Goal: Register for event/course

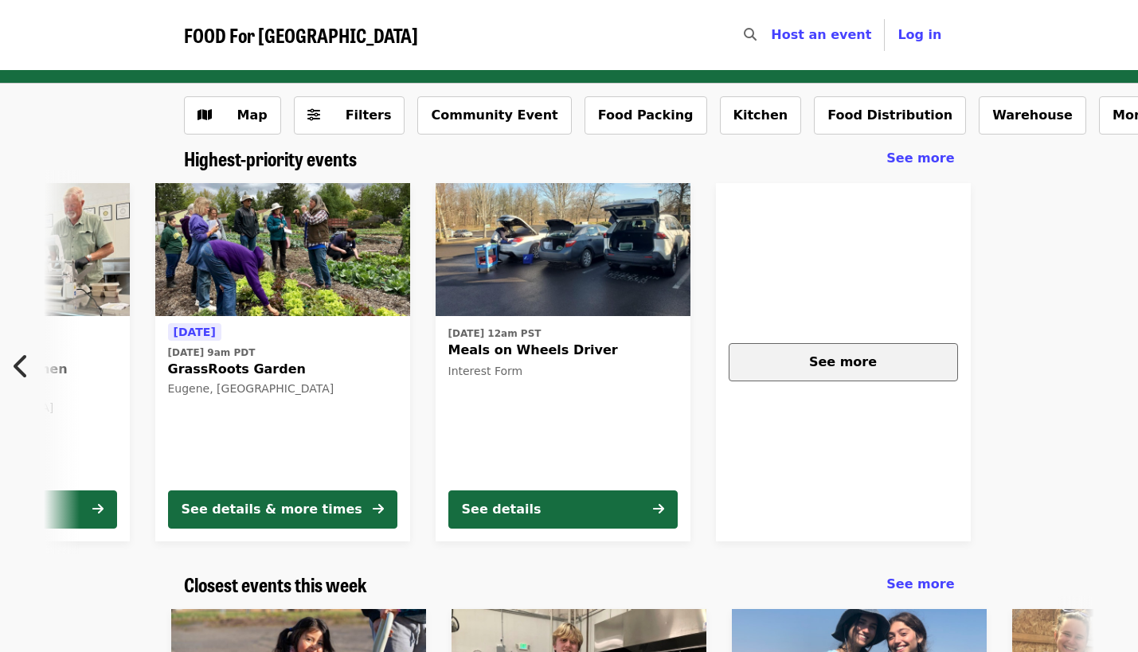
click at [817, 360] on span "See more" at bounding box center [843, 361] width 68 height 15
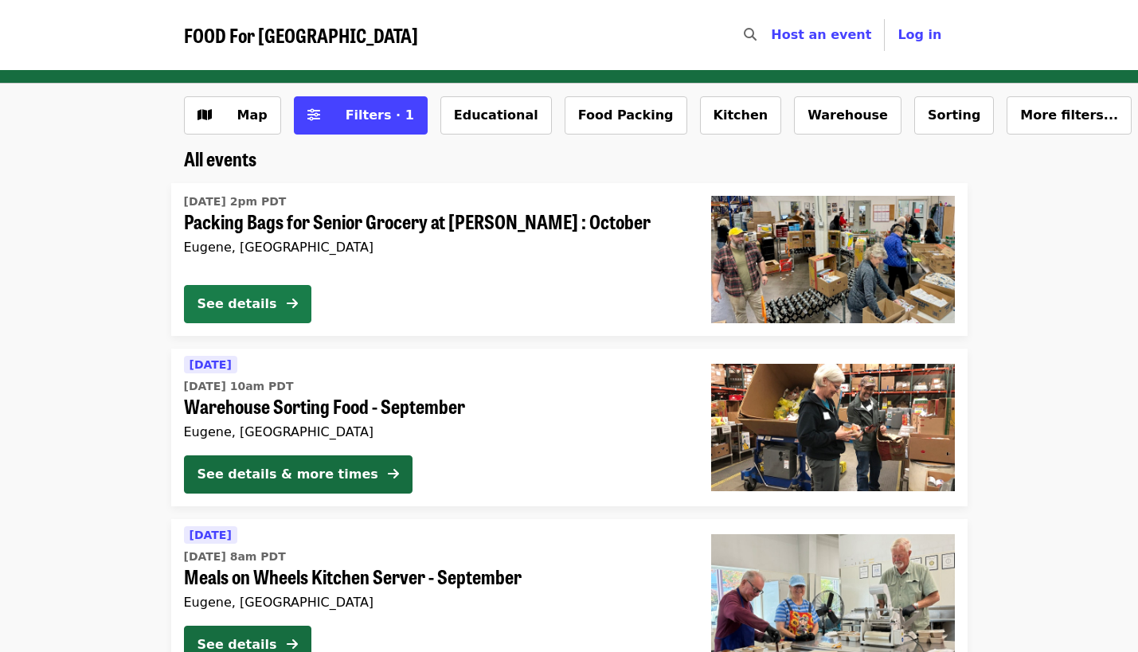
click at [294, 302] on icon "arrow-right icon" at bounding box center [292, 303] width 11 height 15
